Goal: Task Accomplishment & Management: Manage account settings

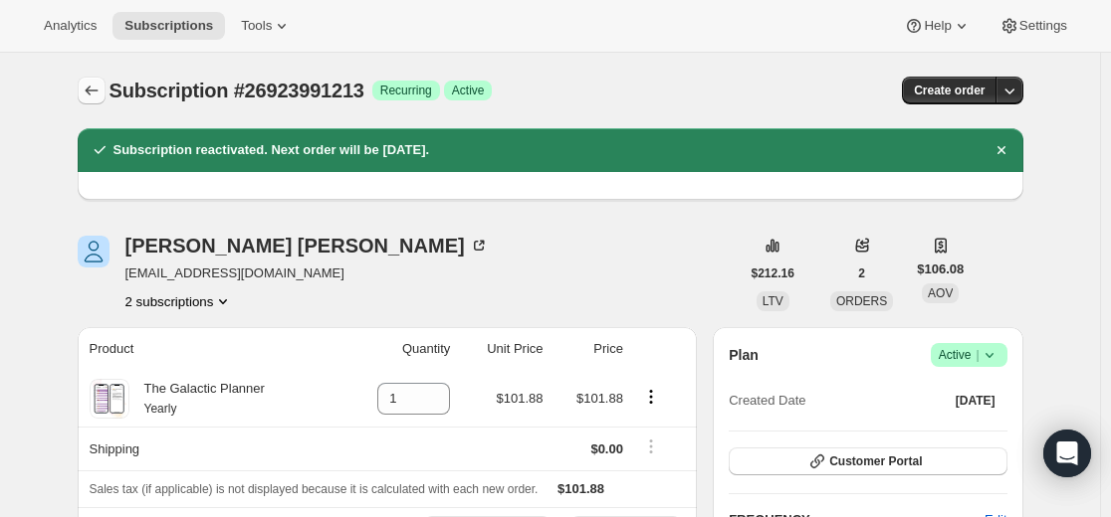
click at [102, 92] on icon "Subscriptions" at bounding box center [92, 91] width 20 height 20
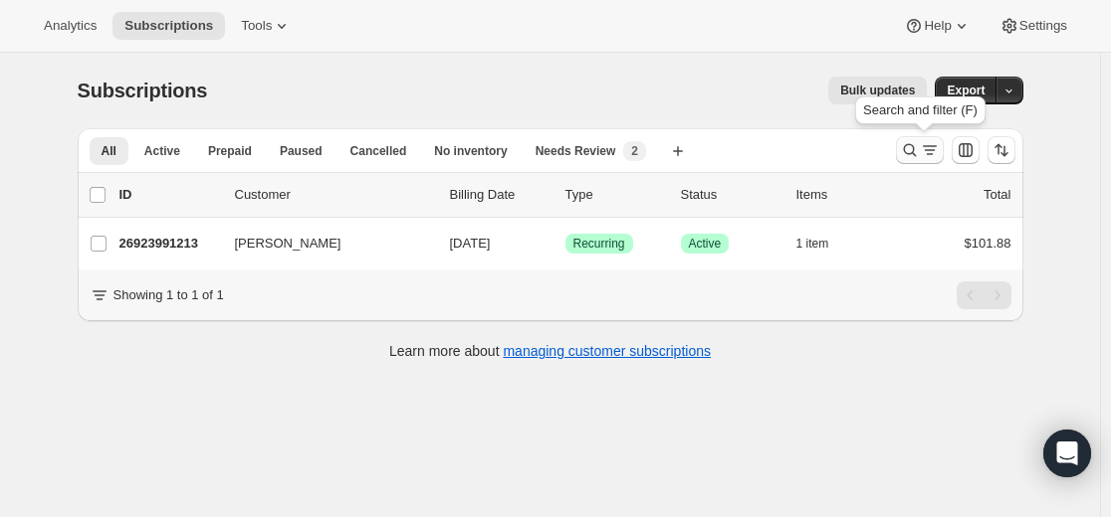
click at [927, 157] on icon "Search and filter results" at bounding box center [929, 150] width 20 height 20
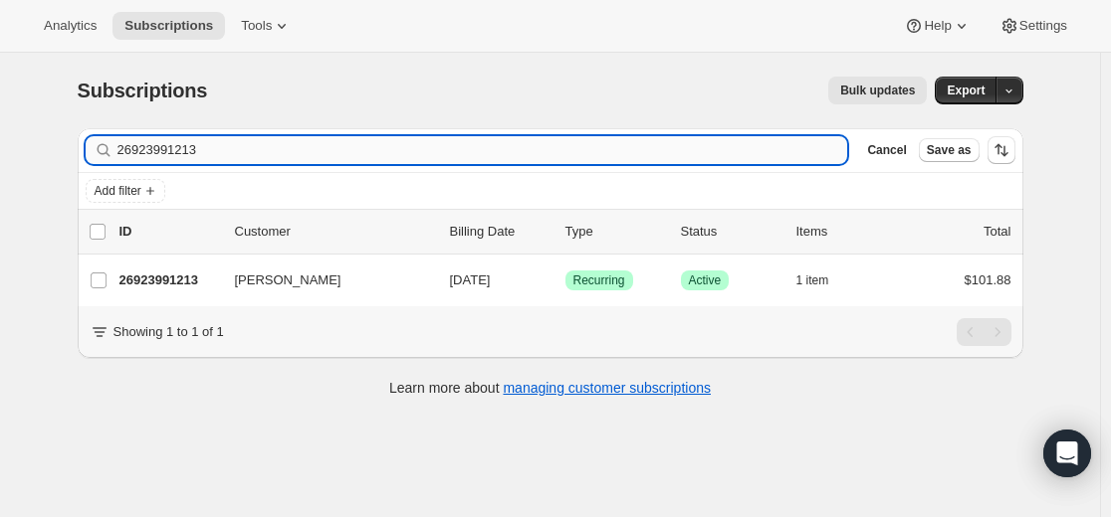
click at [667, 143] on input "26923991213" at bounding box center [482, 150] width 730 height 28
type input "[EMAIL_ADDRESS][DOMAIN_NAME]"
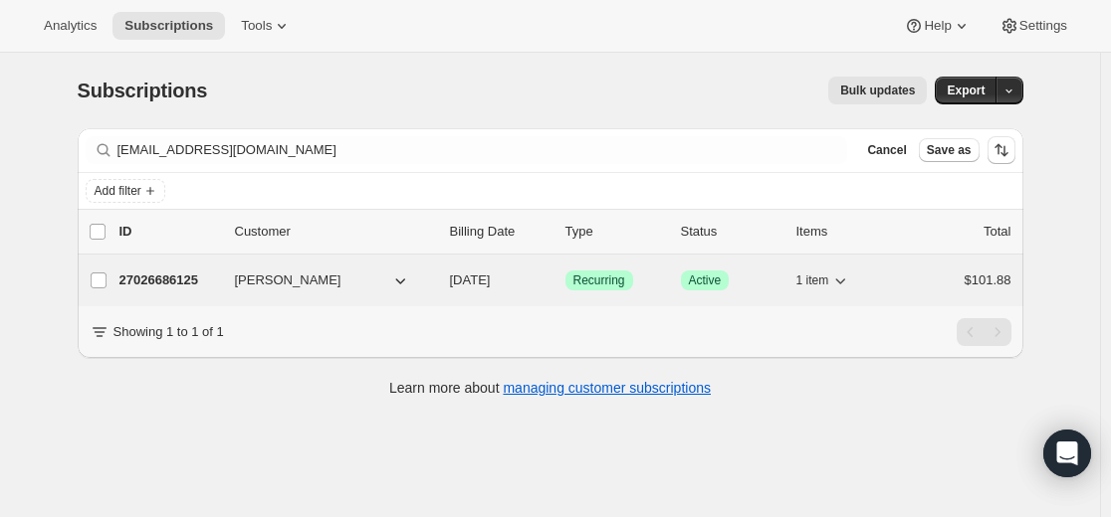
click at [183, 281] on p "27026686125" at bounding box center [169, 281] width 100 height 20
